Goal: Task Accomplishment & Management: Manage account settings

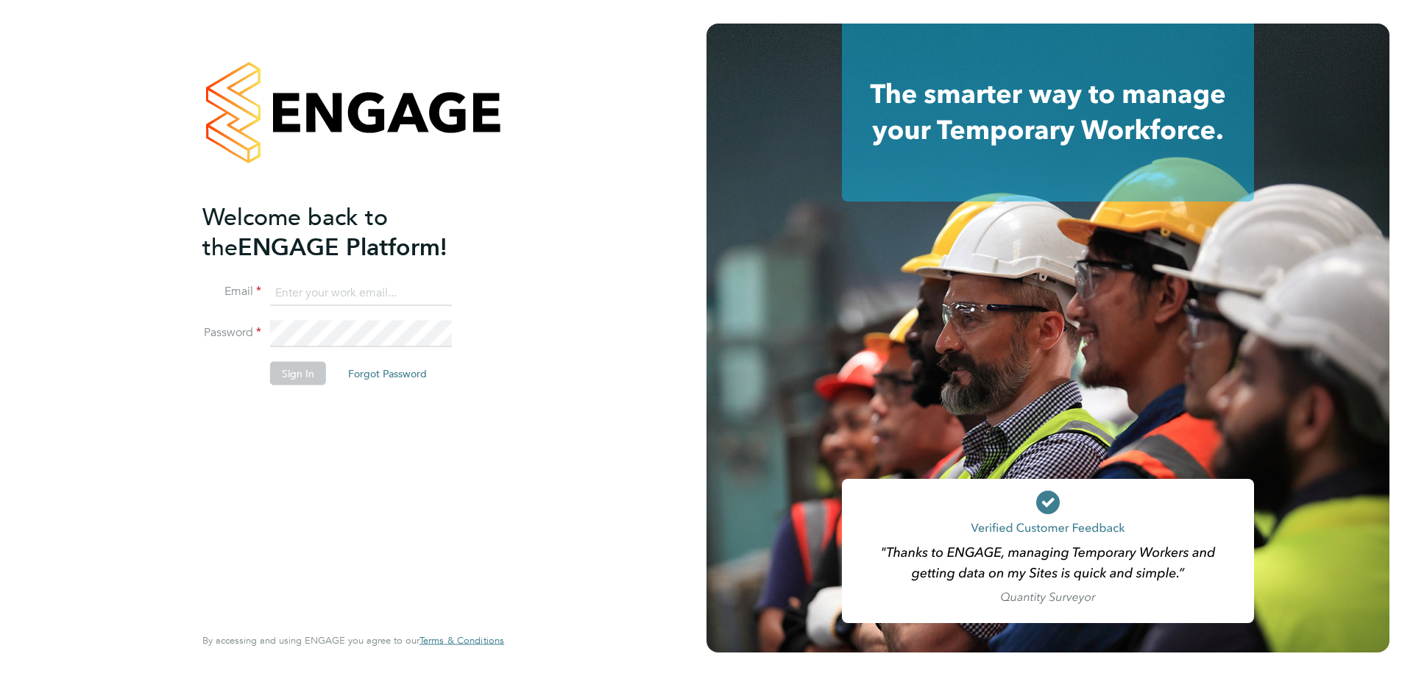
type input "mark.haley@hmsworks.co.uk"
click at [311, 374] on button "Sign In" at bounding box center [298, 373] width 56 height 24
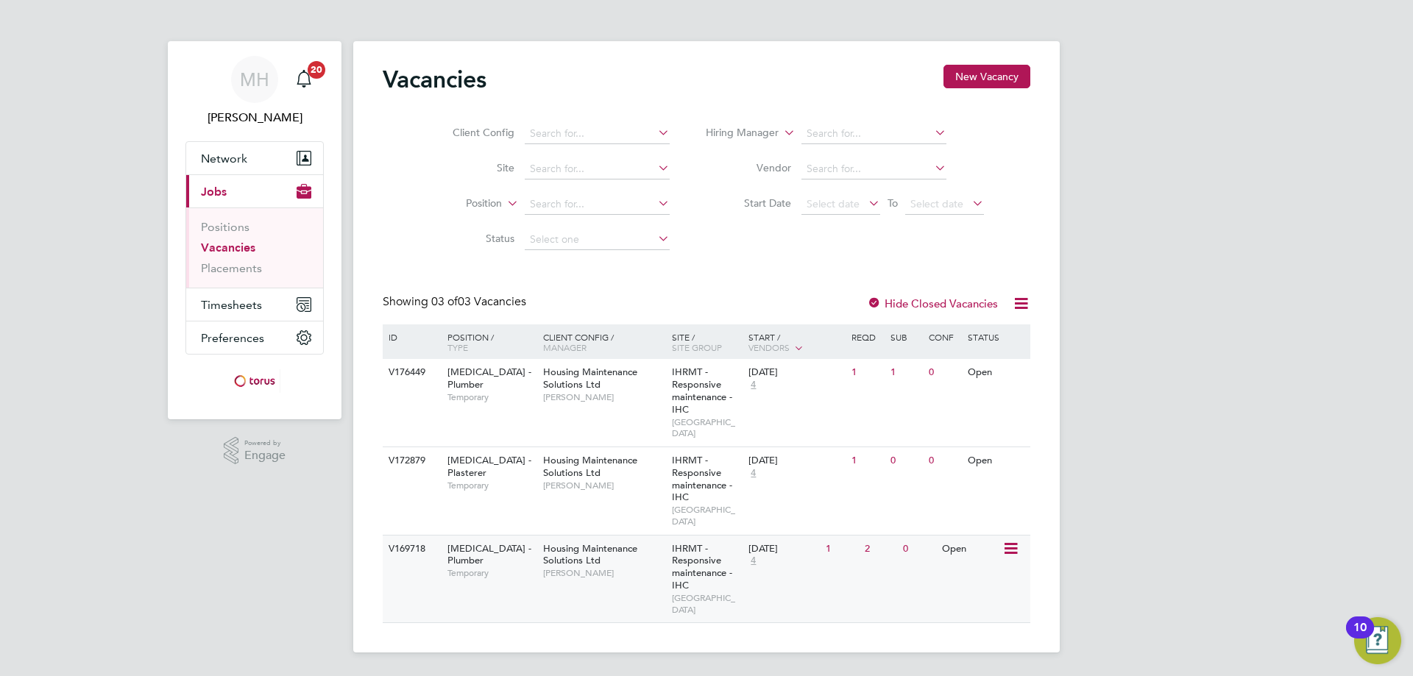
click at [1009, 540] on icon at bounding box center [1009, 549] width 15 height 18
click at [984, 599] on li "Update Status" at bounding box center [973, 602] width 85 height 21
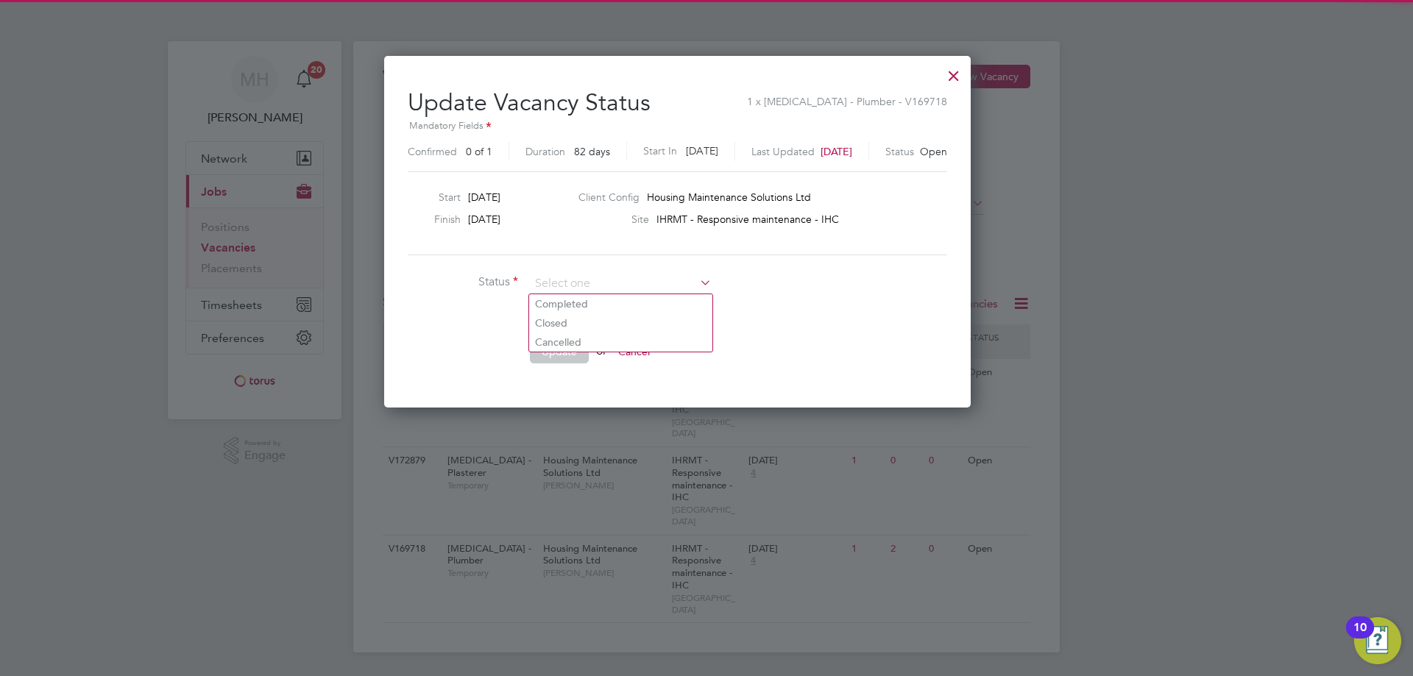
scroll to position [22, 414]
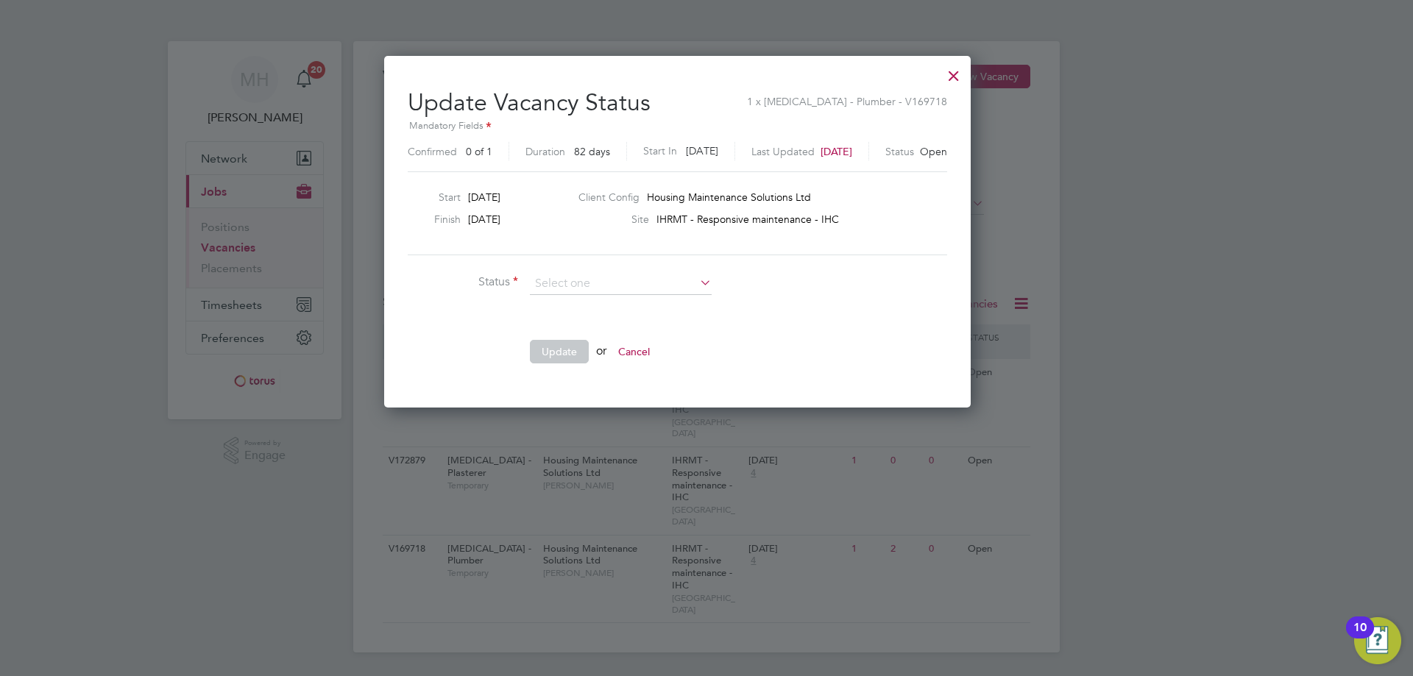
click at [967, 79] on div at bounding box center [953, 72] width 26 height 26
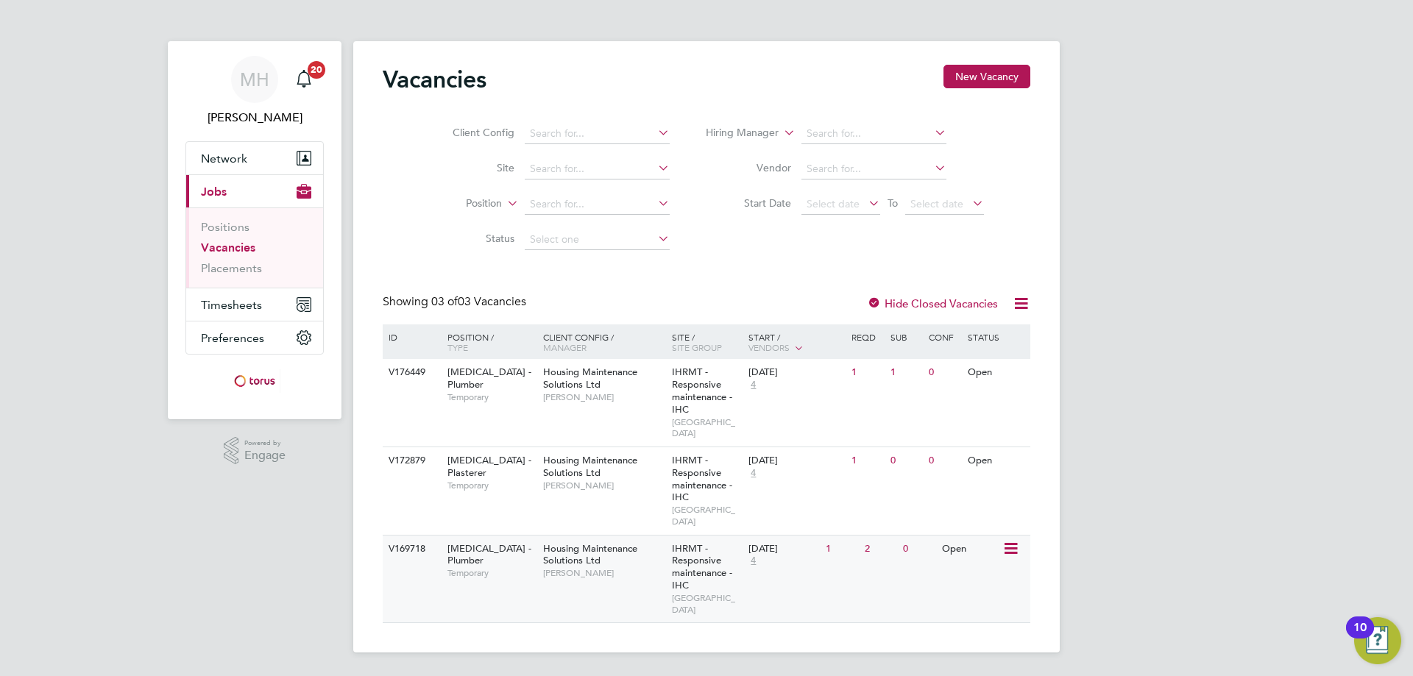
click at [957, 536] on div "Open" at bounding box center [970, 549] width 64 height 27
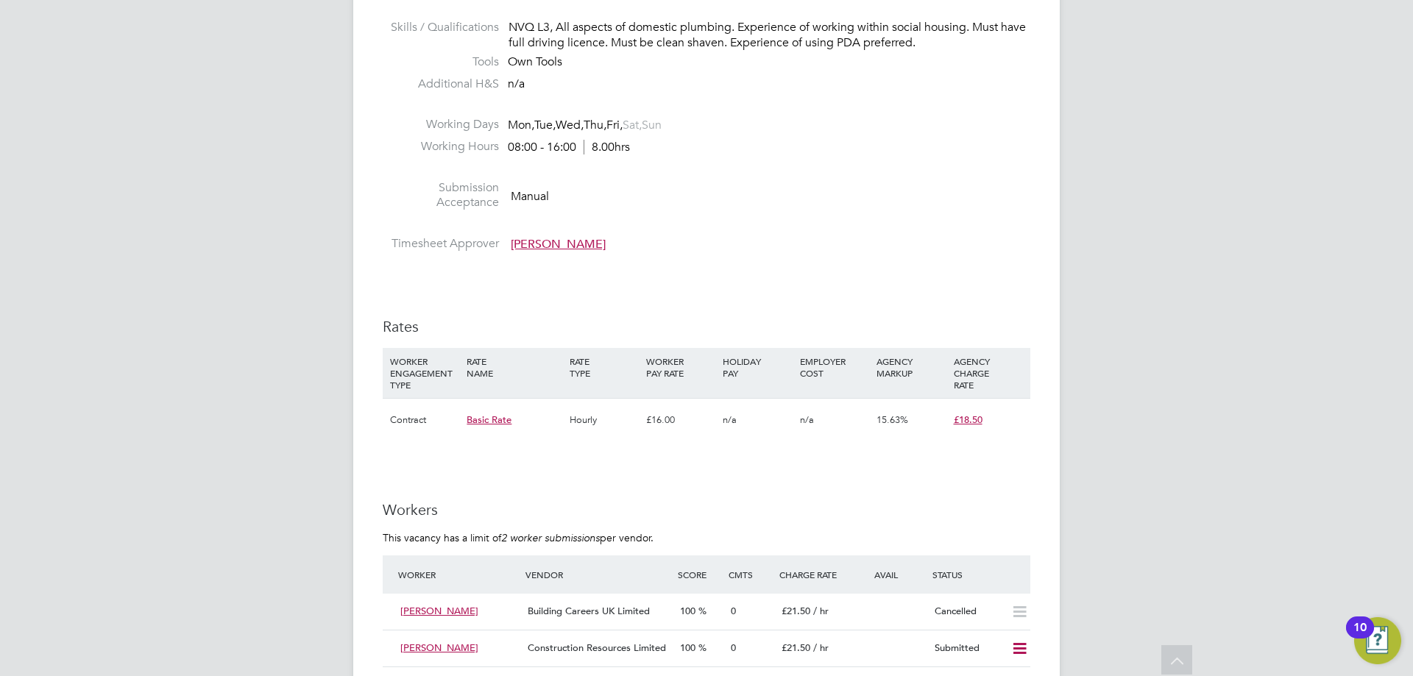
scroll to position [662, 0]
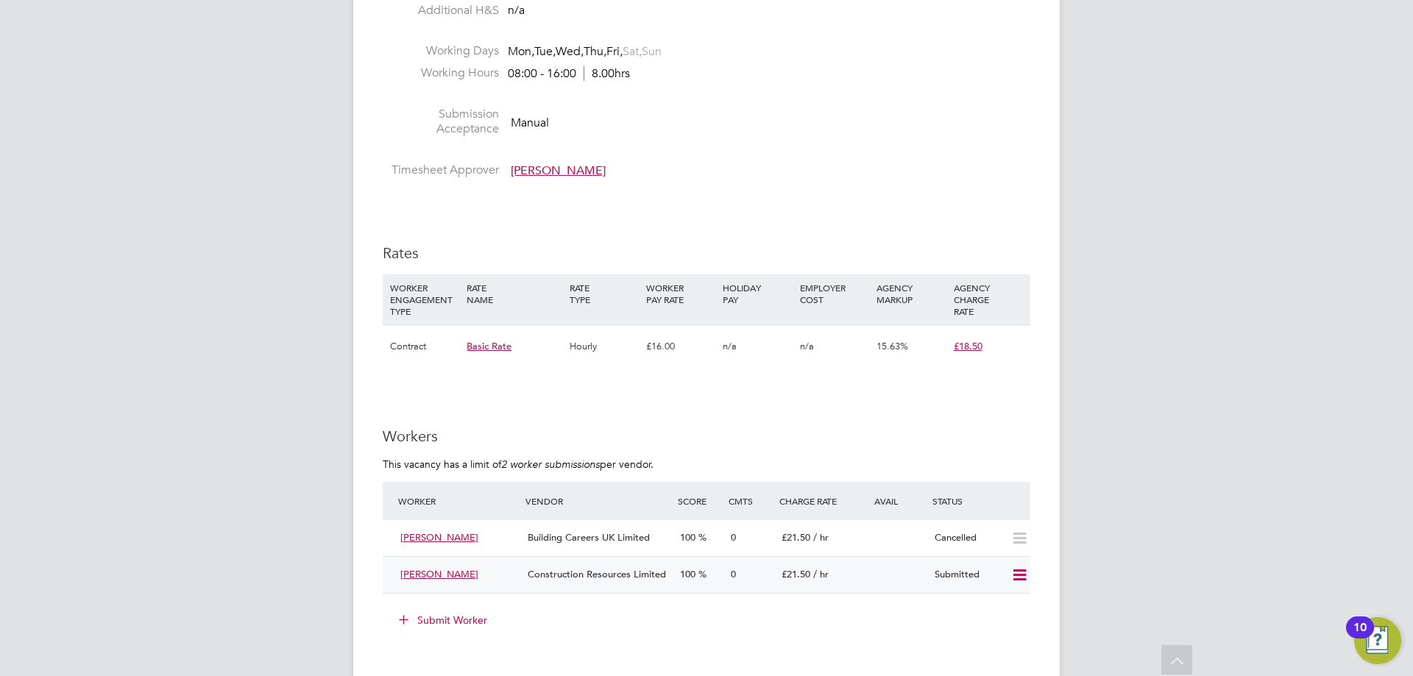
click at [1020, 570] on icon at bounding box center [1019, 575] width 18 height 12
click at [1002, 607] on li "Offer" at bounding box center [999, 606] width 51 height 21
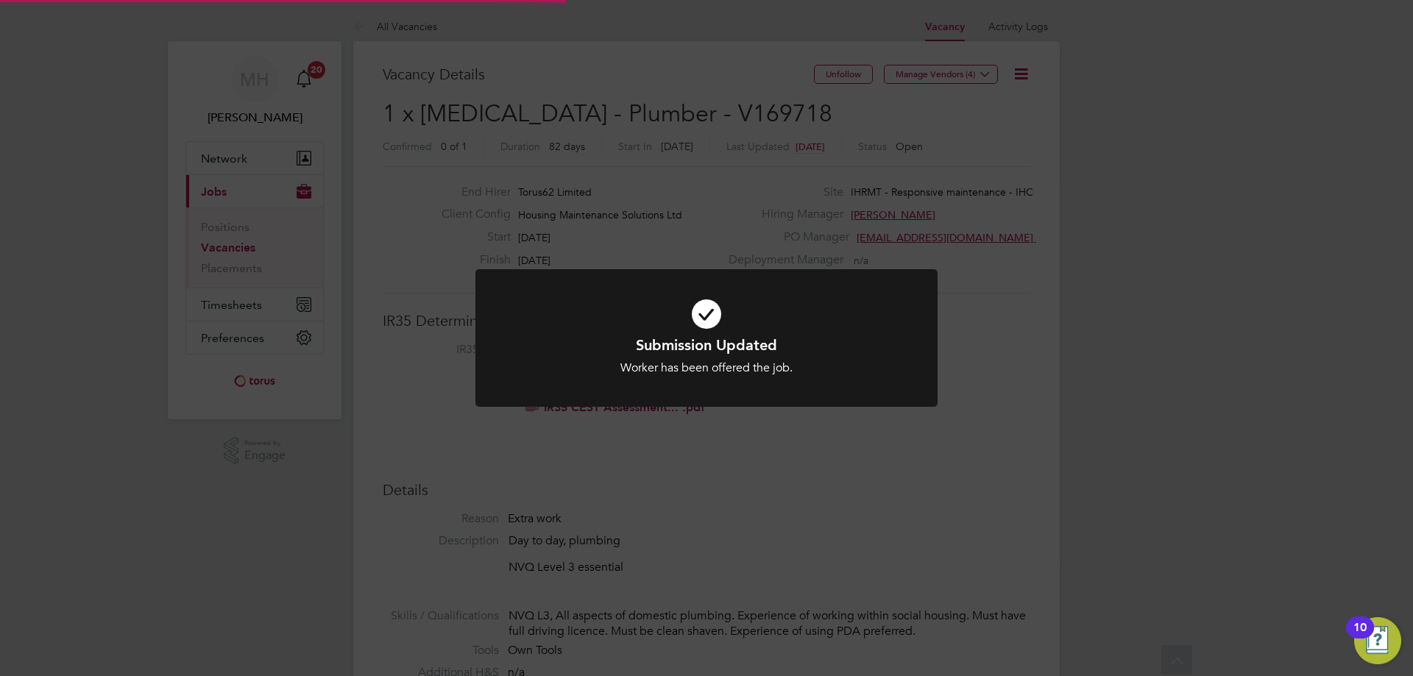
scroll to position [43, 103]
